Goal: Task Accomplishment & Management: Use online tool/utility

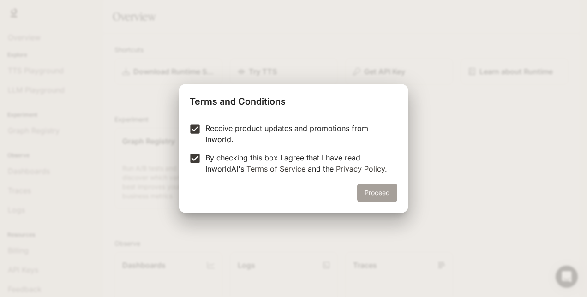
click at [382, 200] on button "Proceed" at bounding box center [377, 193] width 40 height 18
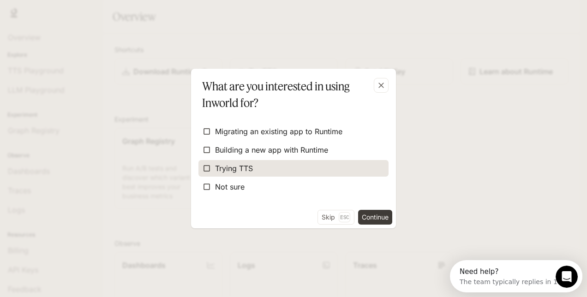
click at [246, 172] on span "Trying TTS" at bounding box center [234, 168] width 38 height 11
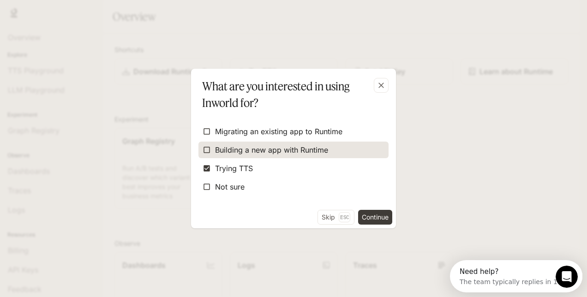
click at [272, 152] on span "Building a new app with Runtime" at bounding box center [271, 149] width 113 height 11
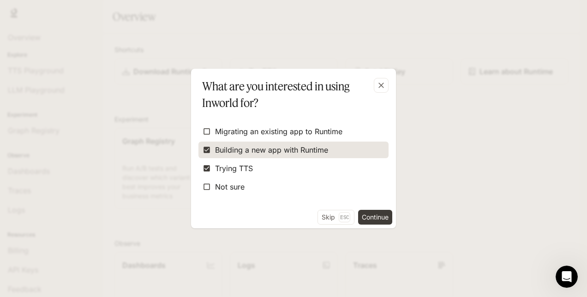
click at [272, 150] on span "Building a new app with Runtime" at bounding box center [271, 149] width 113 height 11
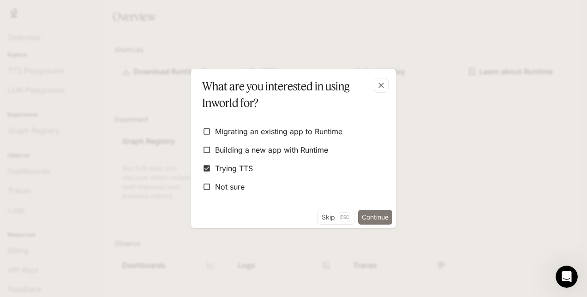
click at [374, 216] on button "Continue" at bounding box center [375, 217] width 34 height 15
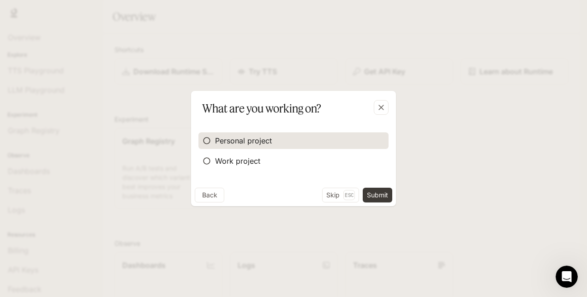
click at [283, 149] on label "Personal project" at bounding box center [293, 140] width 190 height 17
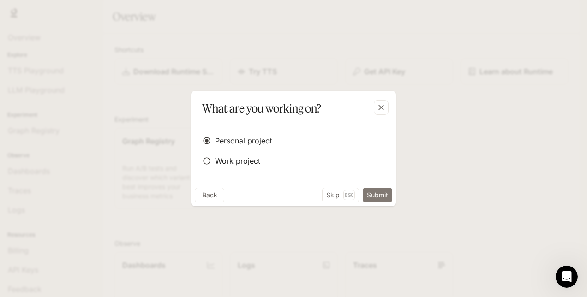
click at [365, 192] on button "Submit" at bounding box center [378, 195] width 30 height 15
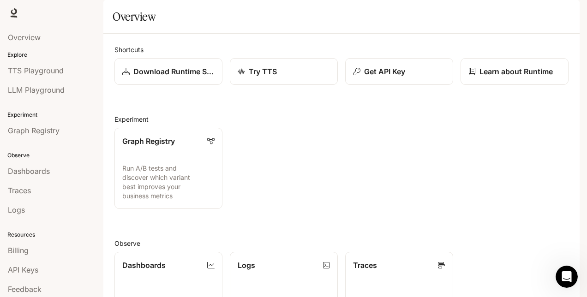
click at [337, 183] on div "Graph Registry Run A/B tests and discover which variant best improves your busi…" at bounding box center [337, 164] width 461 height 89
click at [292, 77] on div "Try TTS" at bounding box center [283, 71] width 93 height 11
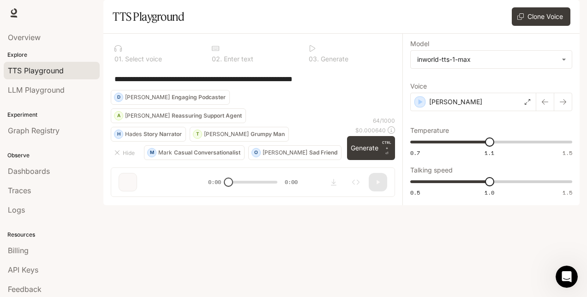
click at [565, 9] on img "button" at bounding box center [566, 12] width 13 height 13
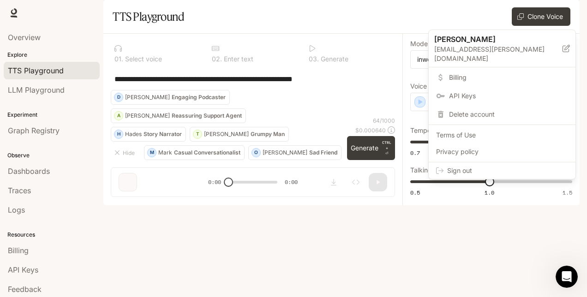
click at [332, 31] on div at bounding box center [293, 148] width 587 height 297
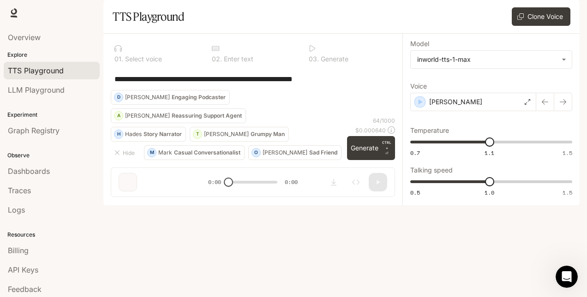
scroll to position [19, 0]
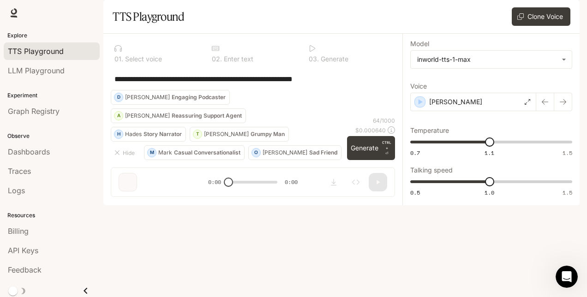
click at [81, 285] on icon "Close drawer" at bounding box center [85, 291] width 12 height 12
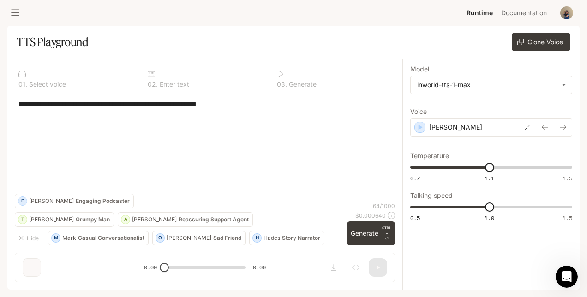
scroll to position [0, 0]
click at [19, 16] on button "open drawer" at bounding box center [15, 13] width 17 height 17
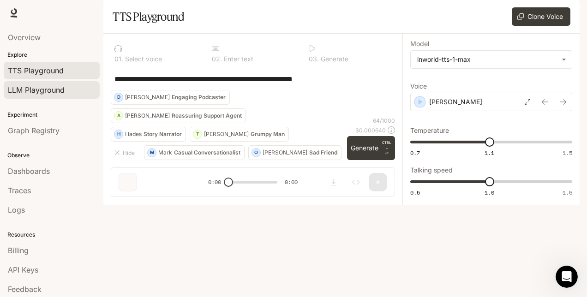
click at [55, 92] on span "LLM Playground" at bounding box center [36, 89] width 57 height 11
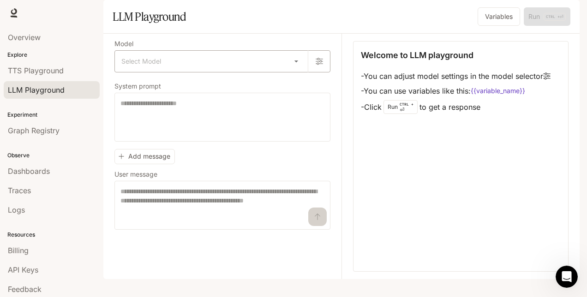
click at [166, 83] on body "Skip to main content Runtime Runtime Documentation Documentation Portal Overvie…" at bounding box center [293, 148] width 587 height 297
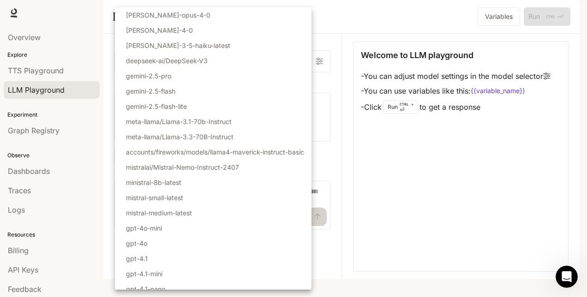
click at [104, 108] on div at bounding box center [293, 148] width 587 height 297
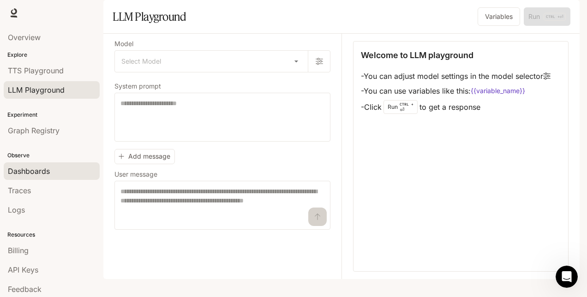
click at [61, 169] on div "Dashboards" at bounding box center [52, 171] width 88 height 11
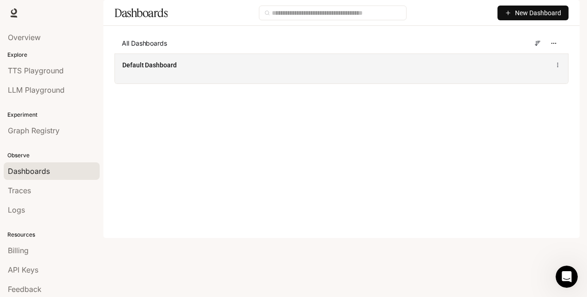
click at [276, 84] on div "Default Dashboard" at bounding box center [341, 69] width 453 height 30
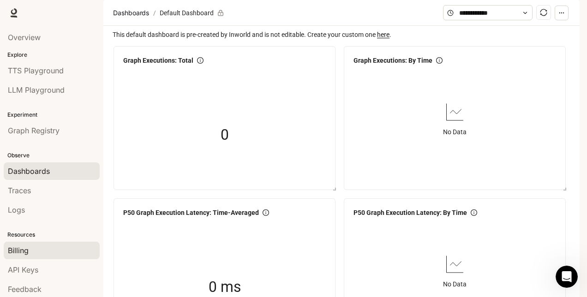
click at [51, 251] on div "Billing" at bounding box center [52, 250] width 88 height 11
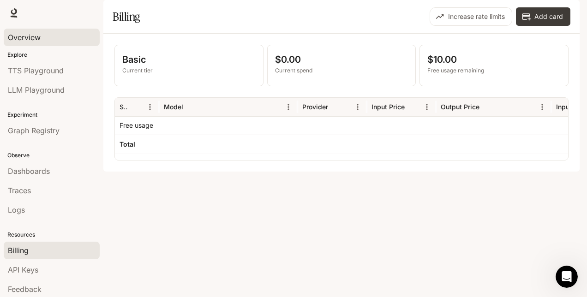
click at [36, 37] on span "Overview" at bounding box center [24, 37] width 33 height 11
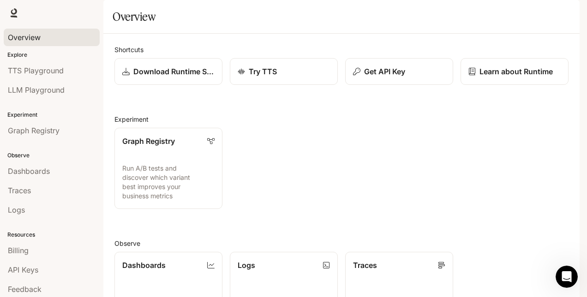
click at [562, 8] on img "button" at bounding box center [566, 12] width 13 height 13
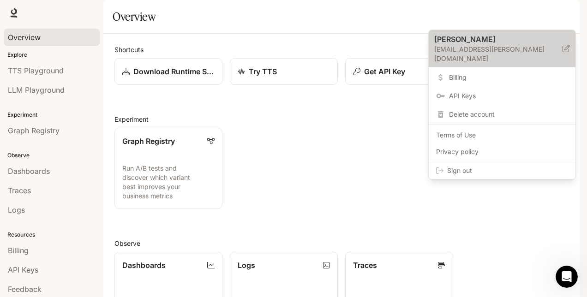
click at [461, 45] on p "[EMAIL_ADDRESS][PERSON_NAME][DOMAIN_NAME]" at bounding box center [498, 54] width 128 height 18
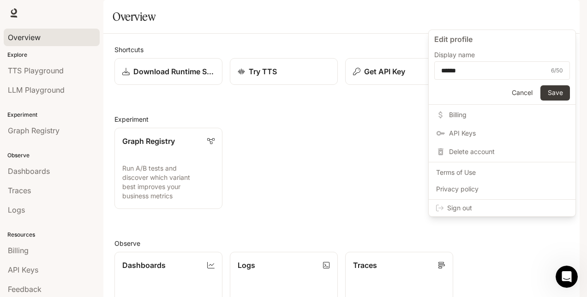
click at [354, 51] on div at bounding box center [293, 148] width 587 height 297
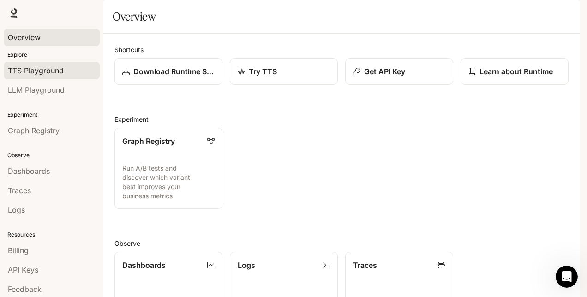
click at [56, 69] on span "TTS Playground" at bounding box center [36, 70] width 56 height 11
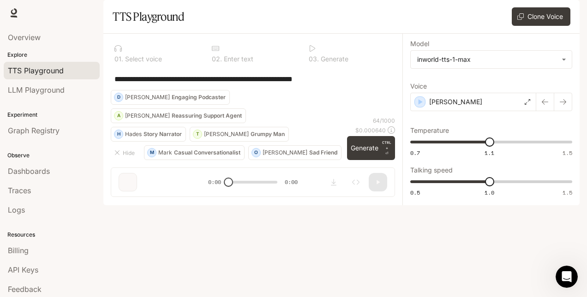
click at [131, 66] on div "0 1 . Select voice" at bounding box center [156, 53] width 90 height 25
click at [164, 84] on textarea "**********" at bounding box center [252, 79] width 277 height 11
click at [532, 26] on button "Clone Voice" at bounding box center [541, 16] width 59 height 18
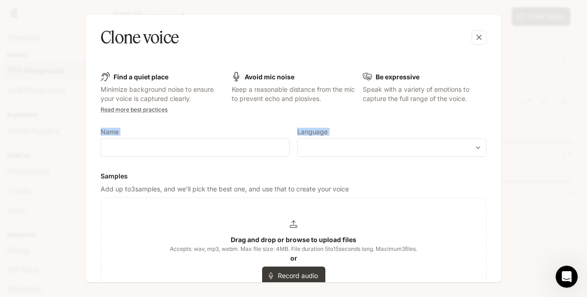
drag, startPoint x: 496, startPoint y: 112, endPoint x: 490, endPoint y: 147, distance: 35.7
click at [490, 147] on div "Find a quiet place Minimize background noise to ensure your voice is captured c…" at bounding box center [293, 165] width 415 height 233
drag, startPoint x: 490, startPoint y: 147, endPoint x: 441, endPoint y: 171, distance: 54.5
click at [441, 171] on form "Find a quiet place Minimize background noise to ensure your voice is captured c…" at bounding box center [294, 230] width 386 height 317
click at [478, 34] on icon "button" at bounding box center [478, 37] width 9 height 9
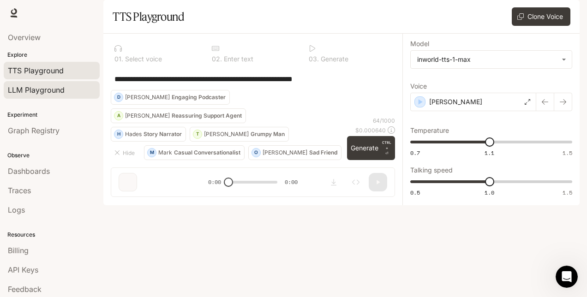
click at [37, 86] on span "LLM Playground" at bounding box center [36, 89] width 57 height 11
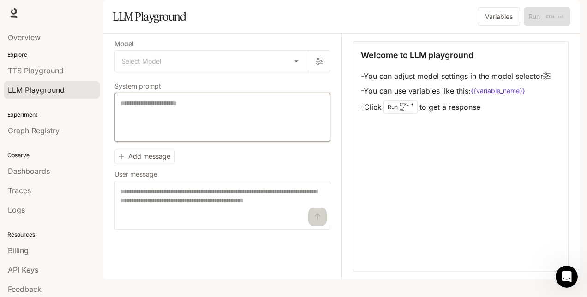
click at [161, 135] on textarea at bounding box center [222, 117] width 204 height 37
click at [224, 224] on textarea at bounding box center [222, 205] width 204 height 37
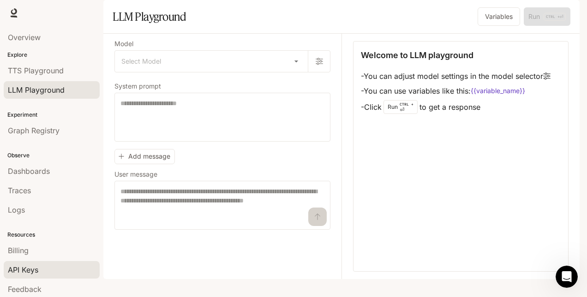
click at [55, 265] on div "API Keys" at bounding box center [52, 269] width 88 height 11
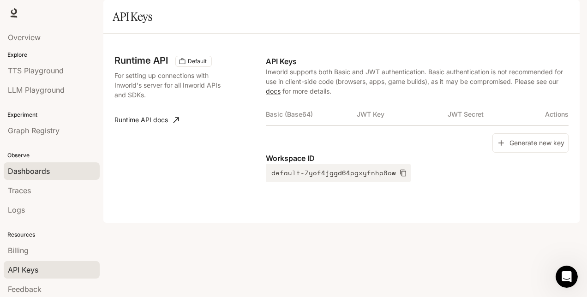
click at [48, 172] on span "Dashboards" at bounding box center [29, 171] width 42 height 11
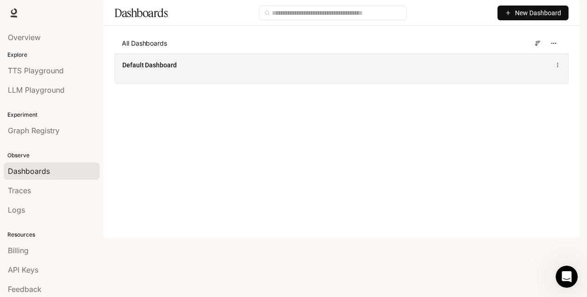
click at [172, 84] on div "Default Dashboard" at bounding box center [341, 69] width 453 height 30
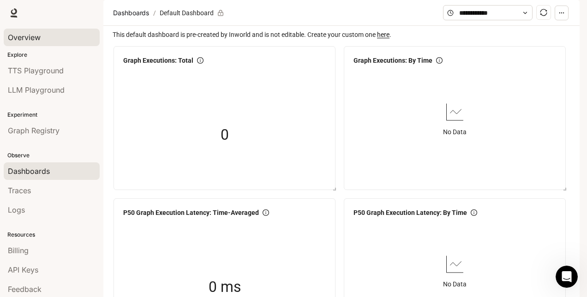
click at [35, 38] on span "Overview" at bounding box center [24, 37] width 33 height 11
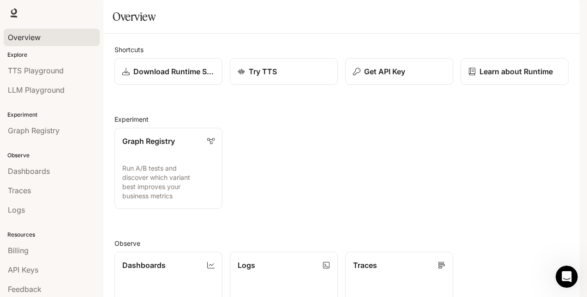
drag, startPoint x: 580, startPoint y: 111, endPoint x: 580, endPoint y: 129, distance: 18.5
click at [580, 129] on div "Skip to main content Runtime Runtime Documentation Documentation Portal Overvie…" at bounding box center [293, 148] width 587 height 297
drag, startPoint x: 580, startPoint y: 241, endPoint x: 583, endPoint y: 215, distance: 25.5
click at [583, 215] on div "Skip to main content Runtime Runtime Documentation Documentation Portal Overvie…" at bounding box center [293, 148] width 587 height 297
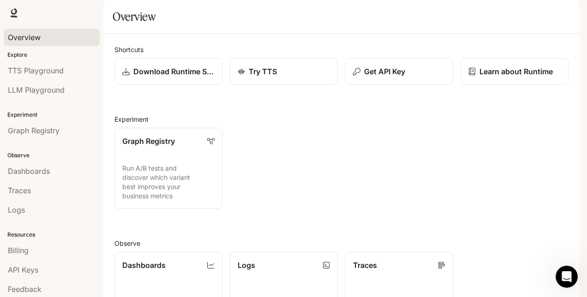
scroll to position [0, 0]
click at [567, 13] on img "button" at bounding box center [566, 12] width 13 height 13
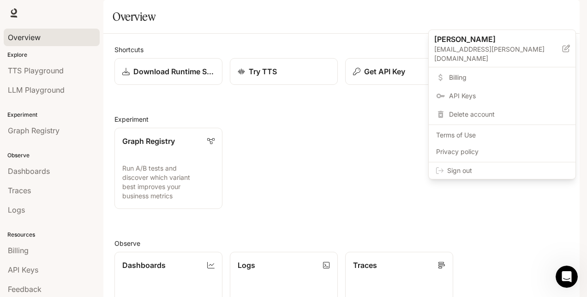
click at [331, 167] on div at bounding box center [293, 148] width 587 height 297
